Goal: Navigation & Orientation: Find specific page/section

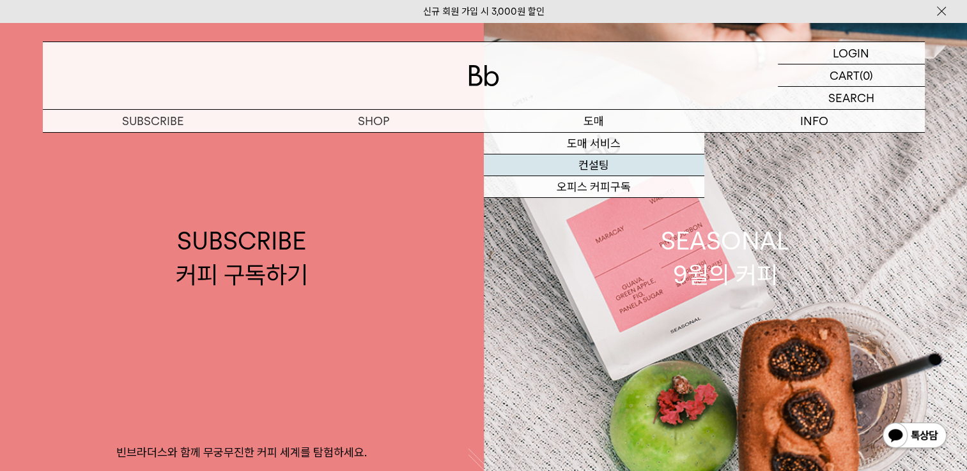
click at [594, 165] on link "컨설팅" at bounding box center [594, 166] width 220 height 22
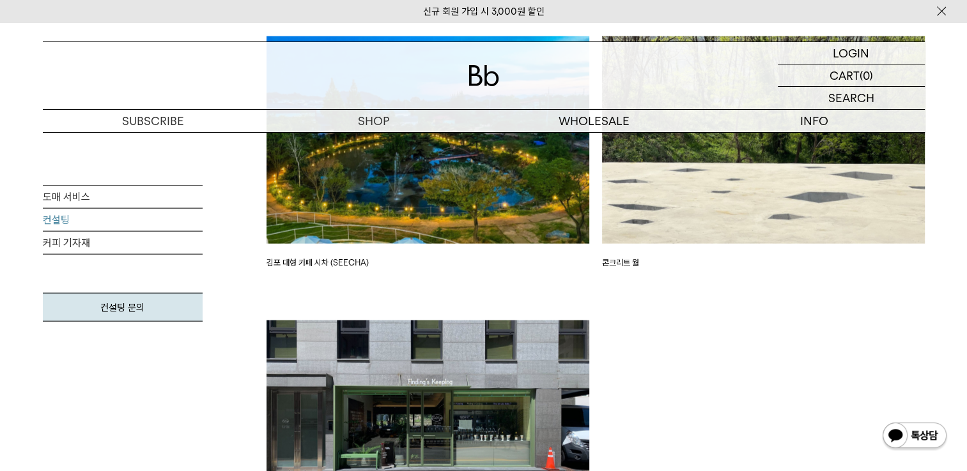
scroll to position [3066, 0]
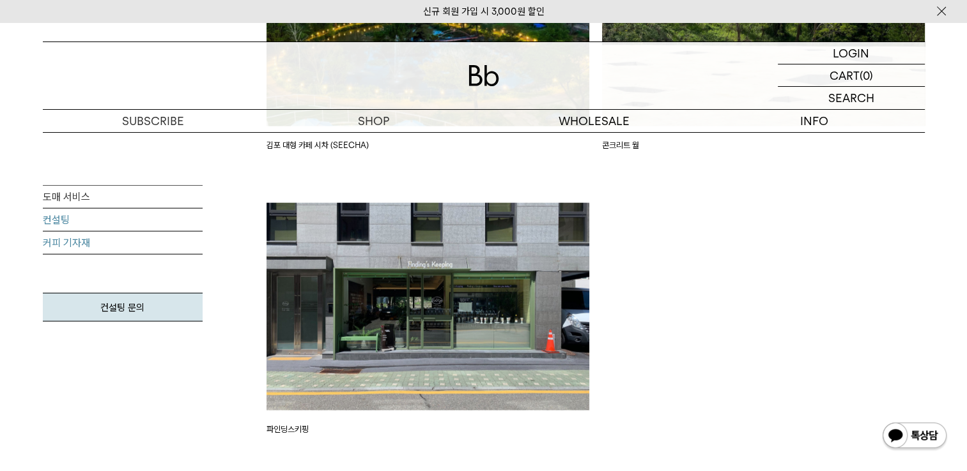
click at [54, 246] on link "커피 기자재" at bounding box center [123, 243] width 160 height 23
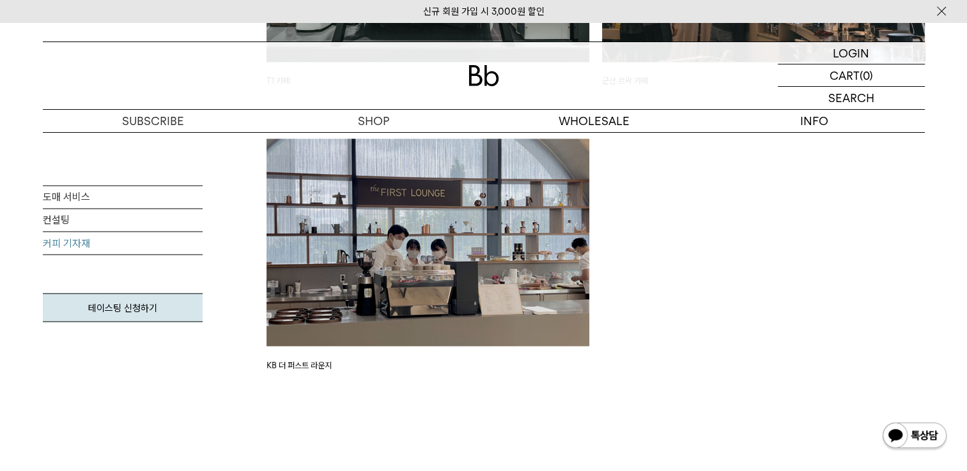
scroll to position [2427, 0]
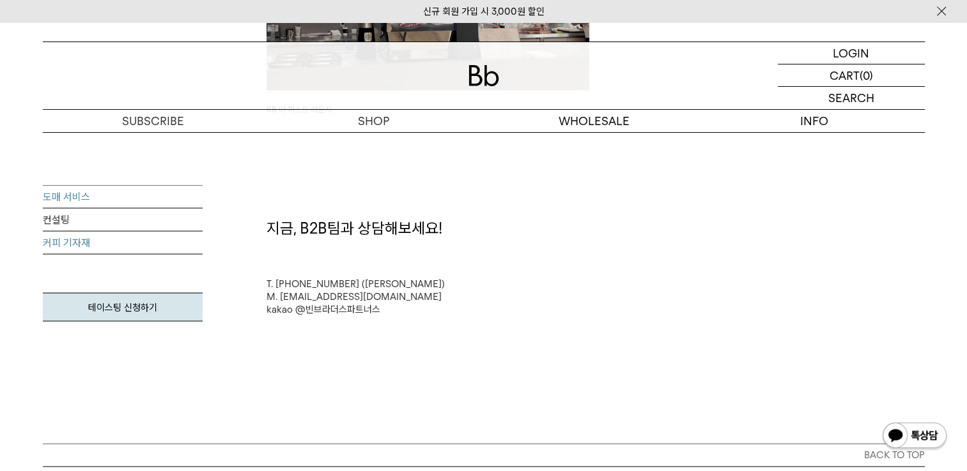
click at [80, 199] on link "도매 서비스" at bounding box center [123, 197] width 160 height 23
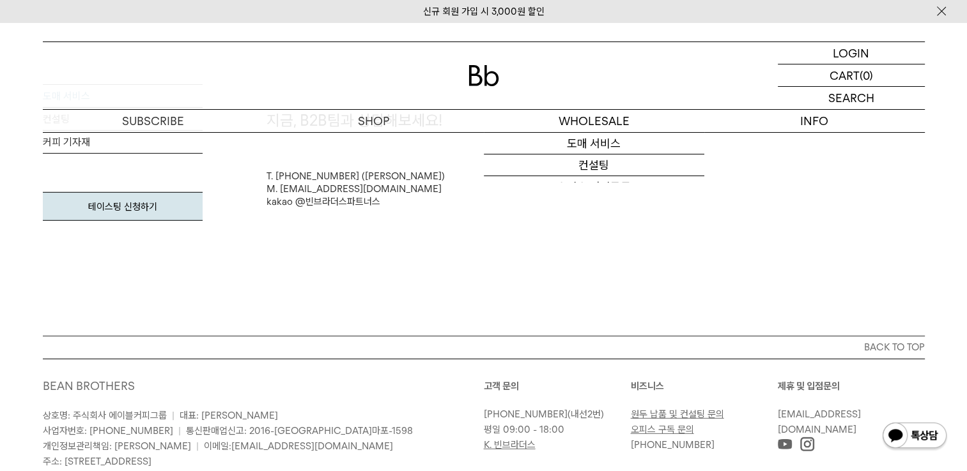
scroll to position [3731, 0]
